Goal: Find specific page/section: Find specific page/section

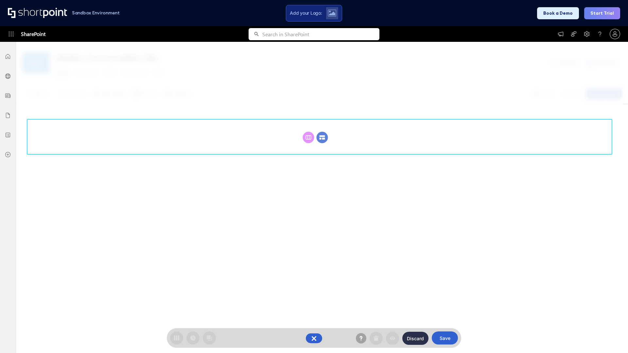
scroll to position [90, 0]
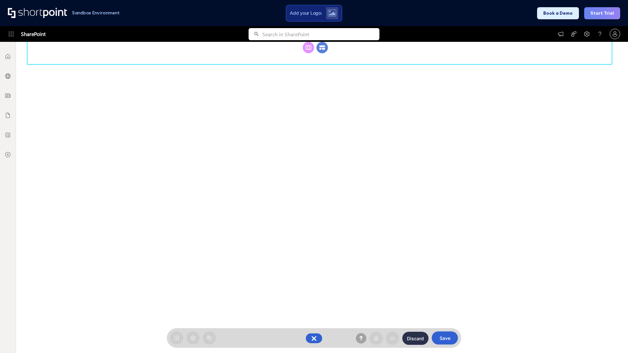
click at [322, 53] on circle at bounding box center [322, 47] width 11 height 11
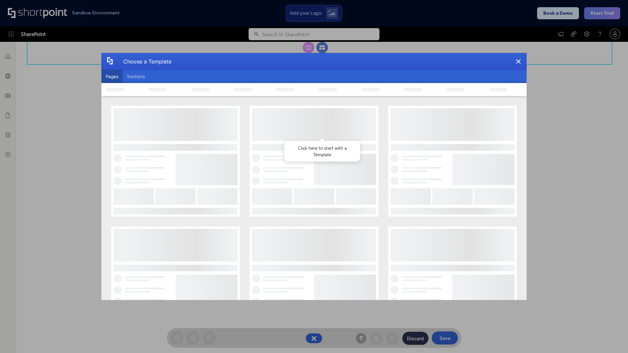
scroll to position [0, 0]
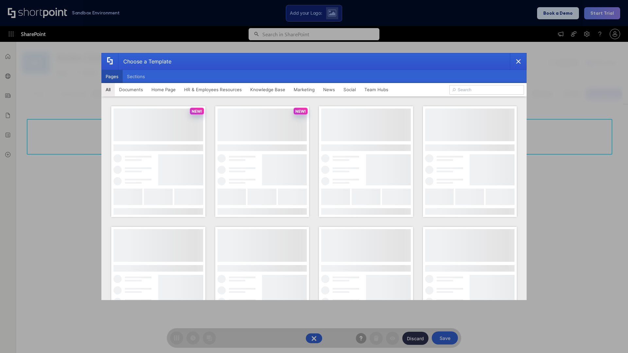
click at [112, 77] on button "Pages" at bounding box center [111, 76] width 21 height 13
type input "HR 7"
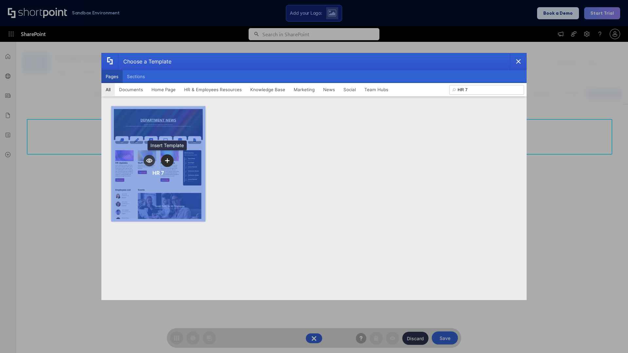
click at [167, 161] on icon "template selector" at bounding box center [167, 160] width 5 height 5
